Goal: Task Accomplishment & Management: Manage account settings

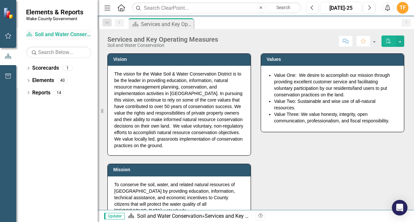
click at [65, 38] on link "Scorecard Soil and Water Conservation" at bounding box center [58, 34] width 65 height 7
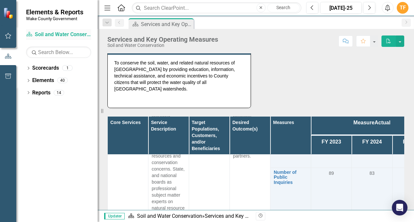
scroll to position [1518, 0]
click at [373, 186] on td "83" at bounding box center [372, 197] width 41 height 59
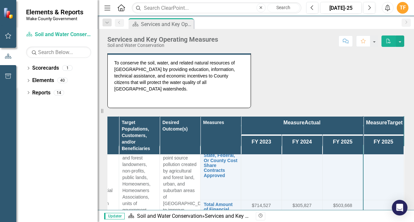
scroll to position [0, 79]
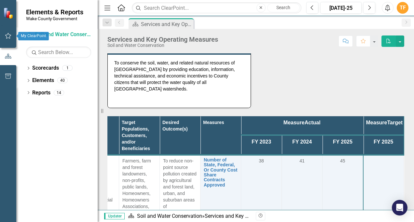
click at [8, 36] on icon "button" at bounding box center [8, 35] width 7 height 5
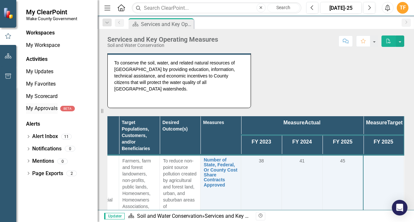
click at [44, 109] on link "My Approvals" at bounding box center [42, 108] width 32 height 7
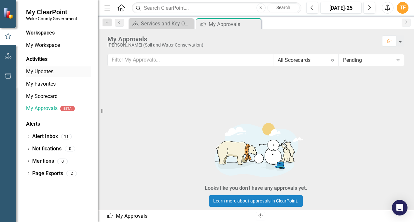
click at [54, 72] on link "My Updates" at bounding box center [58, 71] width 65 height 7
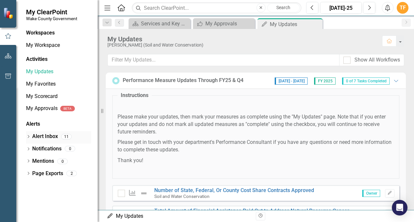
click at [53, 140] on link "Alert Inbox" at bounding box center [45, 136] width 26 height 7
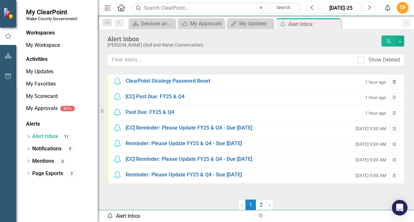
click at [392, 80] on icon "Trash" at bounding box center [394, 82] width 5 height 4
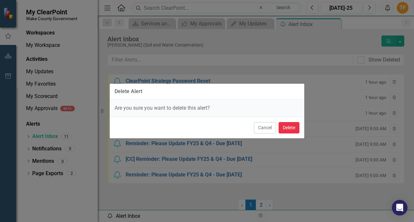
click at [296, 126] on button "Delete" at bounding box center [289, 127] width 21 height 11
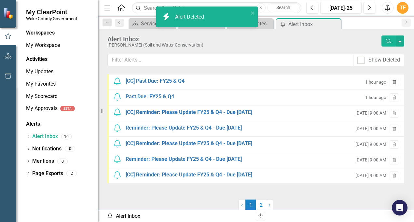
click at [392, 80] on icon "Trash" at bounding box center [394, 82] width 5 height 4
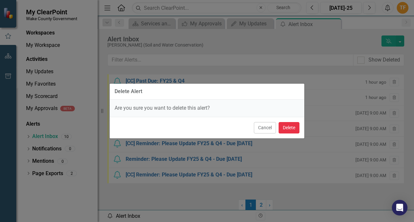
click at [293, 130] on button "Delete" at bounding box center [289, 127] width 21 height 11
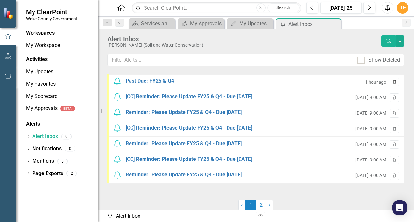
click at [392, 83] on icon "Trash" at bounding box center [394, 82] width 5 height 4
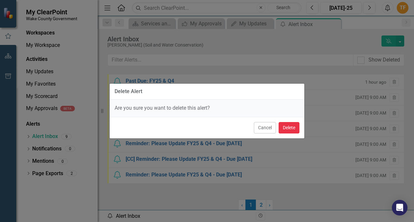
click at [290, 130] on button "Delete" at bounding box center [289, 127] width 21 height 11
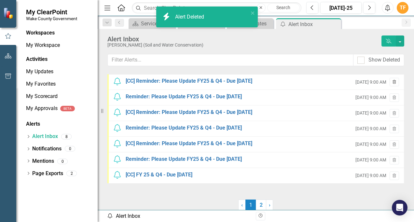
click at [392, 83] on icon "Trash" at bounding box center [394, 82] width 5 height 4
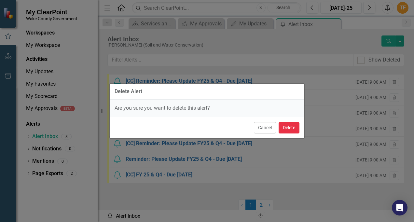
click at [294, 129] on button "Delete" at bounding box center [289, 127] width 21 height 11
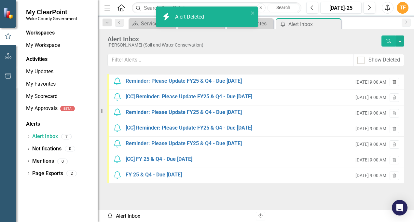
click at [393, 82] on icon "button" at bounding box center [395, 82] width 4 height 4
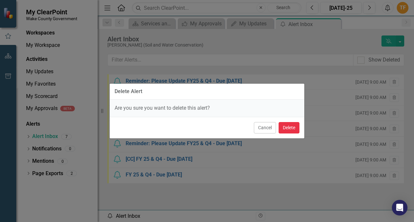
click at [289, 128] on button "Delete" at bounding box center [289, 127] width 21 height 11
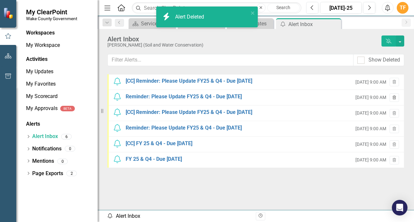
click at [392, 96] on icon "Trash" at bounding box center [394, 98] width 5 height 4
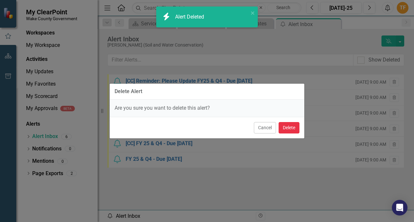
click at [294, 129] on button "Delete" at bounding box center [289, 127] width 21 height 11
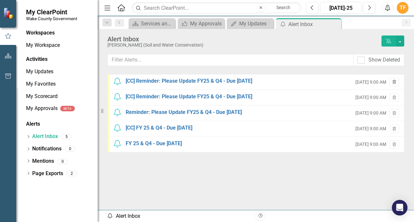
click at [392, 82] on icon "Trash" at bounding box center [394, 82] width 5 height 4
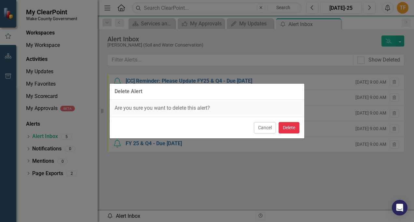
click at [290, 128] on button "Delete" at bounding box center [289, 127] width 21 height 11
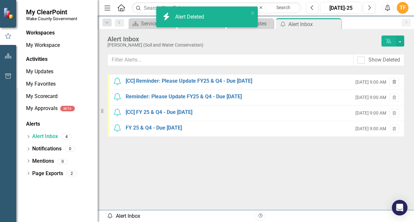
click at [393, 81] on icon "button" at bounding box center [395, 82] width 4 height 4
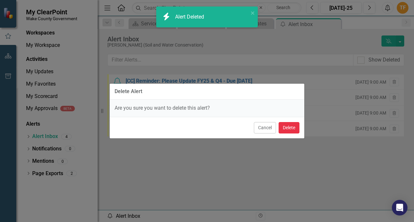
click at [289, 127] on button "Delete" at bounding box center [289, 127] width 21 height 11
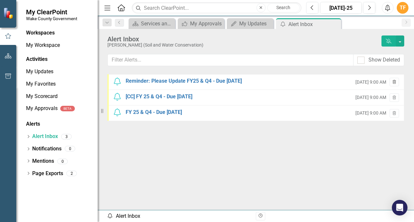
click at [393, 81] on icon "button" at bounding box center [395, 82] width 4 height 4
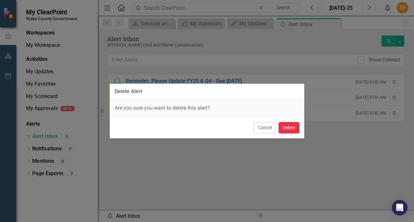
click at [290, 131] on button "Delete" at bounding box center [289, 127] width 21 height 11
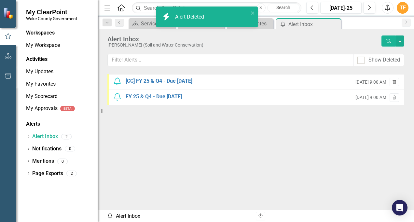
click at [391, 79] on button "Trash" at bounding box center [394, 82] width 9 height 8
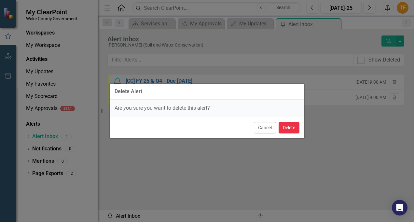
click at [296, 126] on button "Delete" at bounding box center [289, 127] width 21 height 11
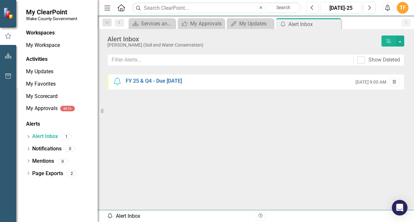
click at [392, 80] on icon "Trash" at bounding box center [394, 82] width 5 height 4
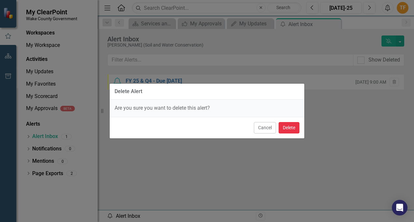
click at [295, 128] on button "Delete" at bounding box center [289, 127] width 21 height 11
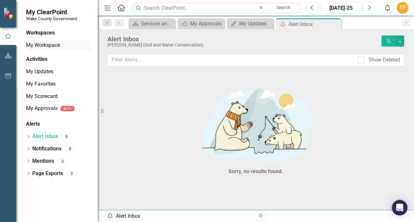
click at [48, 44] on link "My Workspace" at bounding box center [58, 45] width 65 height 7
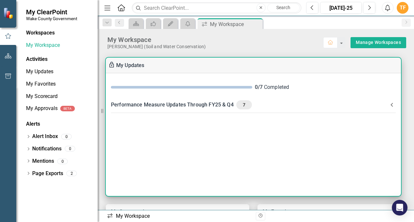
click at [165, 105] on div "Performance Measure Updates Through FY25 & Q4 7" at bounding box center [249, 104] width 277 height 9
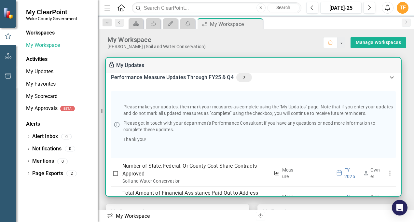
scroll to position [4, 0]
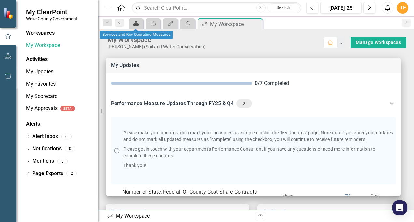
click at [134, 21] on icon "Scorecard" at bounding box center [136, 23] width 7 height 5
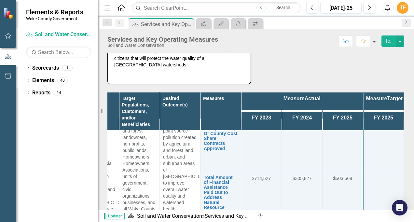
scroll to position [0, 79]
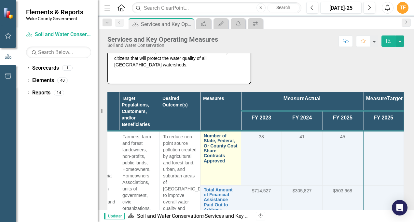
click at [208, 134] on link "Number of State, Federal, Or County Cost Share Contracts Approved" at bounding box center [221, 149] width 34 height 30
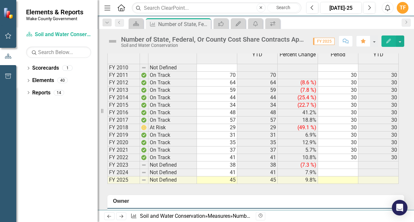
scroll to position [365, 0]
click at [208, 176] on td "45" at bounding box center [217, 179] width 40 height 7
click at [337, 177] on td at bounding box center [338, 179] width 40 height 7
click at [401, 39] on button "button" at bounding box center [400, 41] width 8 height 11
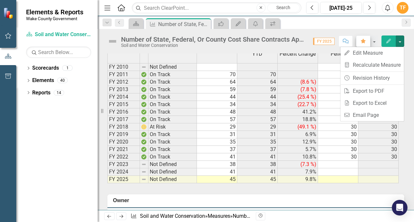
drag, startPoint x: 376, startPoint y: 33, endPoint x: 364, endPoint y: 41, distance: 14.9
click at [364, 41] on div "Number of State, Federal, Or County Cost Share Contracts Approved Soil and Wate…" at bounding box center [256, 39] width 317 height 20
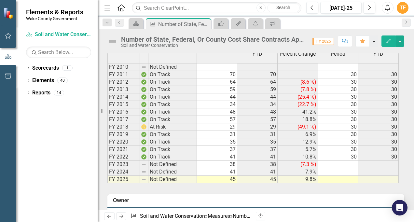
click at [376, 41] on button "button" at bounding box center [374, 41] width 8 height 11
click at [366, 27] on div "Scorecard Measure Number of State, Federal, Or County Cost Share Contracts Appr…" at bounding box center [262, 23] width 271 height 10
click at [222, 27] on div "icon.myApprovals" at bounding box center [219, 24] width 9 height 8
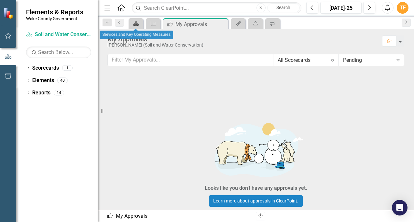
click at [141, 23] on link "Scorecard" at bounding box center [135, 24] width 11 height 8
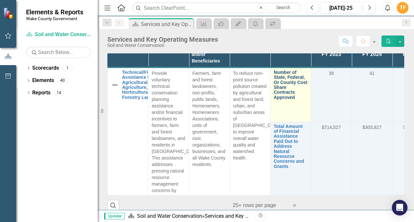
click at [279, 81] on link "Number of State, Federal, Or County Cost Share Contracts Approved" at bounding box center [291, 85] width 34 height 30
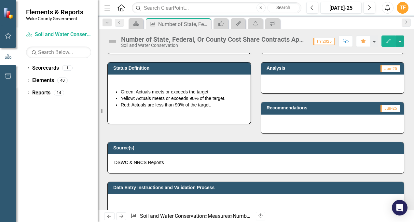
scroll to position [174, 0]
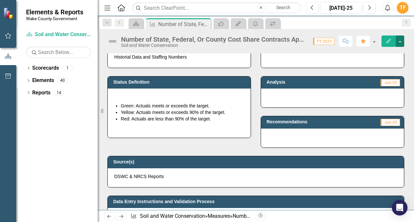
click at [400, 44] on button "button" at bounding box center [400, 41] width 8 height 11
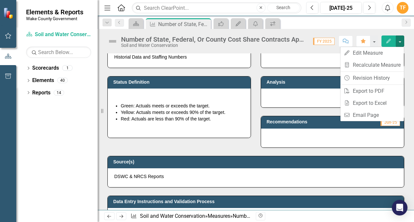
click at [329, 41] on span "FY 2025" at bounding box center [323, 41] width 21 height 7
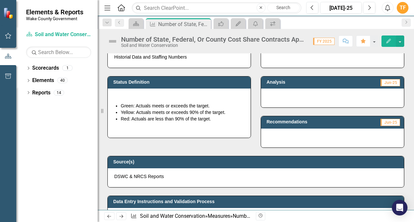
click at [326, 41] on span "FY 2025" at bounding box center [323, 41] width 21 height 7
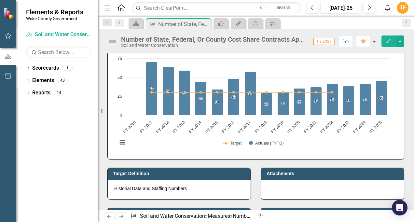
scroll to position [0, 0]
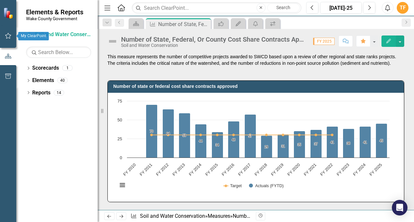
click at [13, 39] on button "button" at bounding box center [8, 36] width 15 height 14
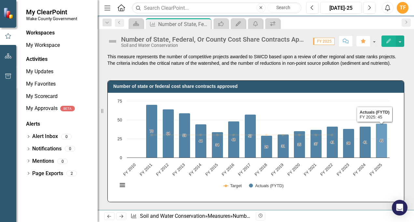
click at [380, 154] on icon "FY 2025, 45. Actuals (FYTD)." at bounding box center [381, 141] width 11 height 34
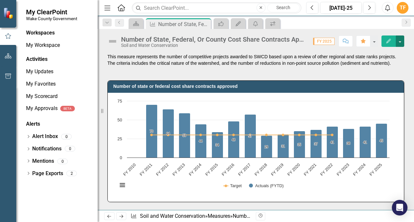
click at [401, 43] on button "button" at bounding box center [400, 41] width 8 height 11
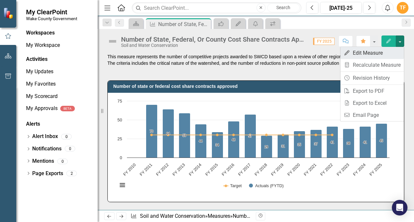
click at [384, 56] on link "Edit Edit Measure" at bounding box center [373, 53] width 64 height 12
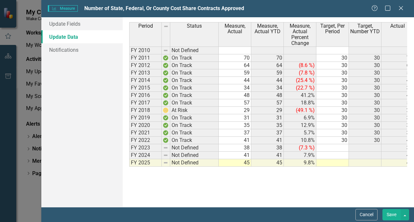
click at [398, 218] on button "Save" at bounding box center [392, 214] width 18 height 11
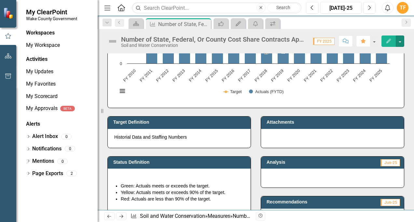
scroll to position [90, 0]
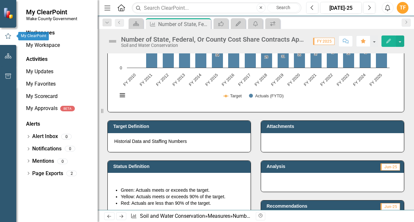
click at [7, 37] on icon "button" at bounding box center [8, 36] width 7 height 6
click at [9, 37] on icon "button" at bounding box center [8, 36] width 6 height 6
click at [37, 70] on link "My Updates" at bounding box center [58, 71] width 65 height 7
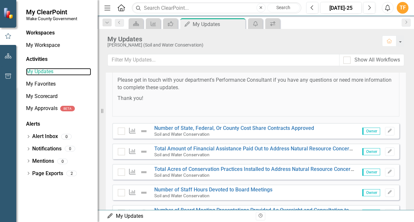
scroll to position [63, 0]
click at [121, 132] on div at bounding box center [121, 130] width 7 height 7
click at [121, 132] on input "checkbox" at bounding box center [120, 129] width 4 height 4
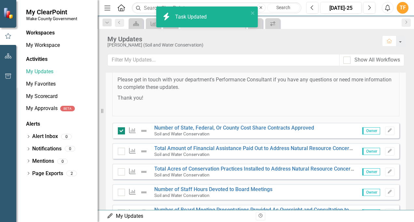
checkbox input "true"
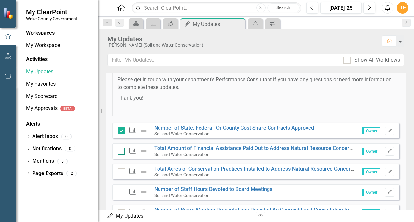
click at [121, 150] on input "checkbox" at bounding box center [120, 150] width 4 height 4
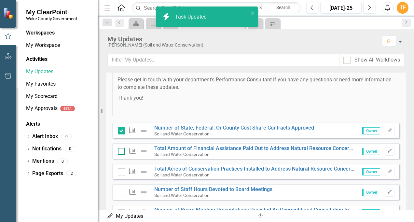
checkbox input "true"
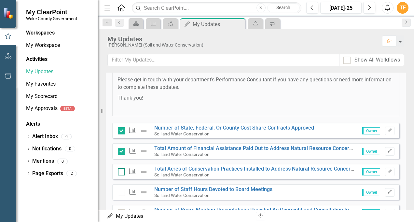
click at [121, 173] on div at bounding box center [121, 171] width 7 height 7
click at [121, 173] on input "checkbox" at bounding box center [120, 170] width 4 height 4
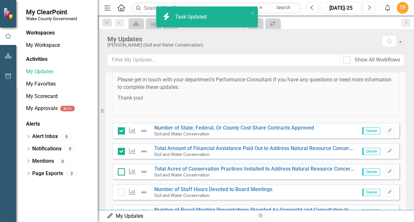
checkbox input "true"
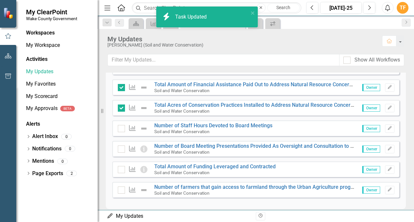
scroll to position [130, 0]
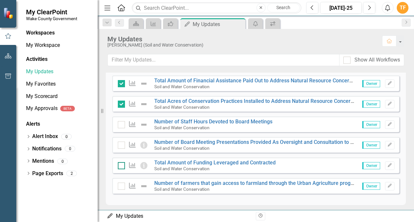
click at [124, 164] on div at bounding box center [121, 165] width 7 height 7
click at [122, 164] on input "checkbox" at bounding box center [120, 164] width 4 height 4
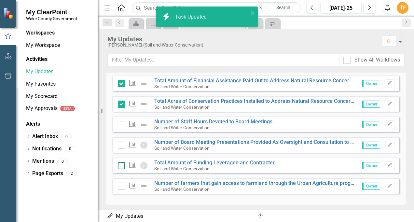
checkbox input "true"
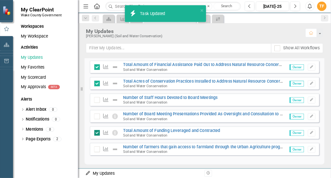
scroll to position [132, 0]
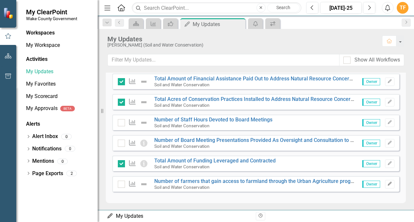
click at [387, 186] on button "Edit" at bounding box center [389, 184] width 9 height 8
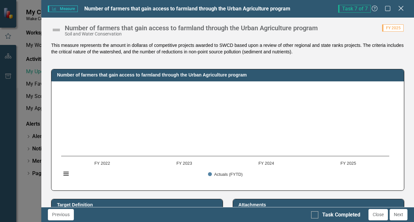
click at [401, 8] on icon at bounding box center [401, 8] width 5 height 5
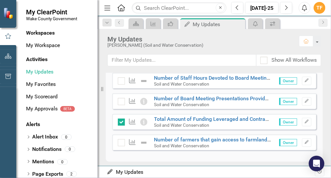
scroll to position [184, 0]
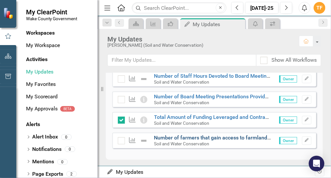
click at [250, 135] on link "Number of farmers that gain access to farmland through the Urban Agriculture pr…" at bounding box center [257, 137] width 206 height 6
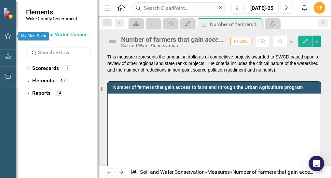
click at [8, 37] on icon "button" at bounding box center [8, 35] width 7 height 5
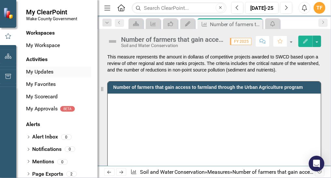
click at [39, 72] on link "My Updates" at bounding box center [58, 71] width 65 height 7
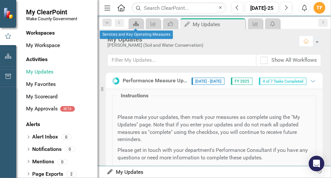
click at [137, 26] on div "Scorecard" at bounding box center [134, 24] width 9 height 8
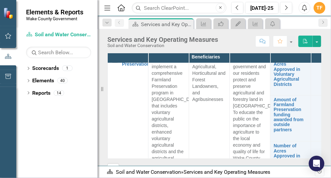
scroll to position [145, 0]
